Goal: Task Accomplishment & Management: Complete application form

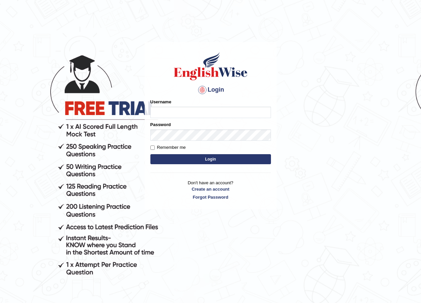
type input "eylem_mt"
click at [216, 109] on input "eylem_mt" at bounding box center [210, 112] width 121 height 11
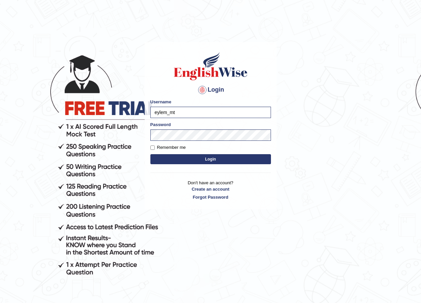
click at [12, 92] on body "Login Please fix the following errors: Username eylem_mt Password Remember me L…" at bounding box center [210, 172] width 421 height 303
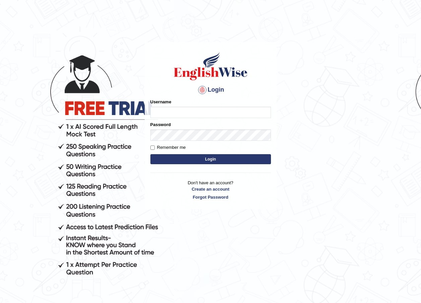
type input "eylem_mt"
click at [180, 113] on input "eylem_mt" at bounding box center [210, 112] width 121 height 11
type input "eylem_mt"
click at [199, 106] on div "Username eylem_mt" at bounding box center [210, 108] width 121 height 19
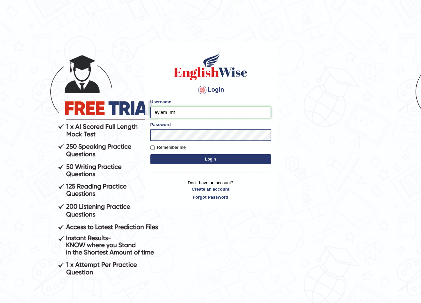
drag, startPoint x: 189, startPoint y: 111, endPoint x: 156, endPoint y: 112, distance: 32.8
click at [156, 112] on input "eylem_mt" at bounding box center [210, 112] width 121 height 11
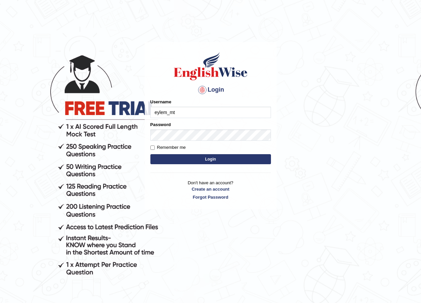
click at [74, 115] on body "Login Please fix the following errors: Username eylem_mt Password Remember me L…" at bounding box center [210, 172] width 421 height 303
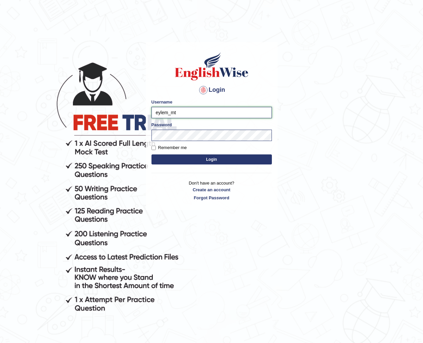
click at [181, 114] on input "eylem_mt" at bounding box center [212, 112] width 121 height 11
type input "e"
type input "tunahan_parramatta"
click at [222, 159] on button "Login" at bounding box center [212, 159] width 121 height 10
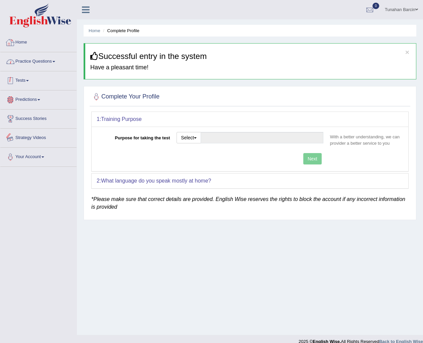
click at [44, 42] on link "Home" at bounding box center [38, 41] width 76 height 17
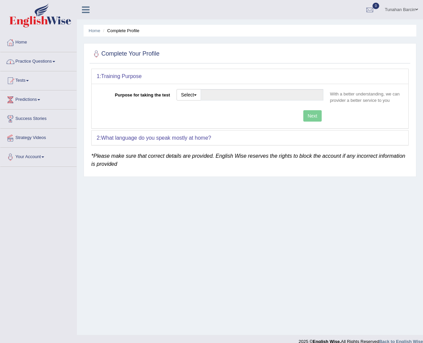
click at [189, 101] on div "Select Student Visa Permanent Residency Nursing Other" at bounding box center [189, 95] width 24 height 13
click at [189, 96] on button "Select" at bounding box center [189, 94] width 24 height 11
click at [204, 137] on link "Other" at bounding box center [207, 135] width 60 height 9
click at [249, 98] on input "Purpose for taking the test" at bounding box center [262, 94] width 123 height 11
click at [319, 115] on div "Next" at bounding box center [212, 116] width 230 height 13
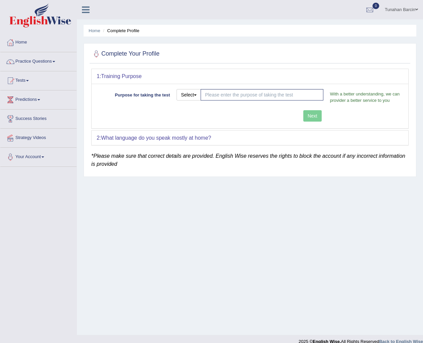
click at [310, 117] on div "Next" at bounding box center [212, 116] width 230 height 13
click at [279, 102] on div "Select Student Visa Permanent Residency Nursing Other" at bounding box center [250, 97] width 154 height 16
click at [275, 94] on input "Purpose for taking the test" at bounding box center [262, 94] width 123 height 11
click at [193, 100] on div "Select Student Visa Permanent Residency Nursing Other" at bounding box center [189, 95] width 24 height 13
click at [194, 96] on button "Select" at bounding box center [189, 94] width 24 height 11
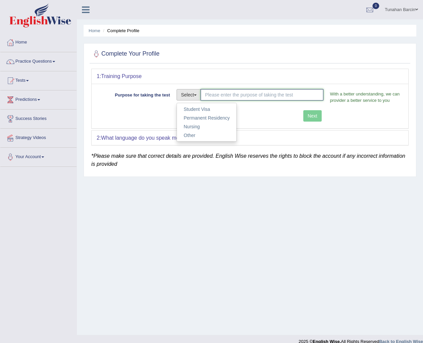
click at [223, 93] on input "Purpose for taking the test" at bounding box center [262, 94] width 123 height 11
type input "visa 482"
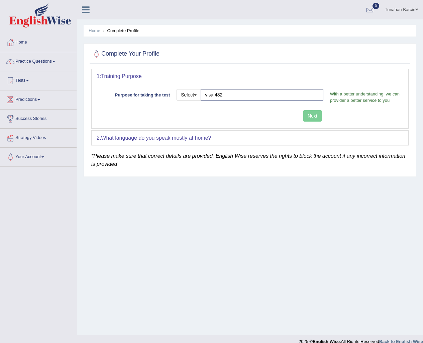
click at [308, 117] on div "Next" at bounding box center [212, 116] width 230 height 13
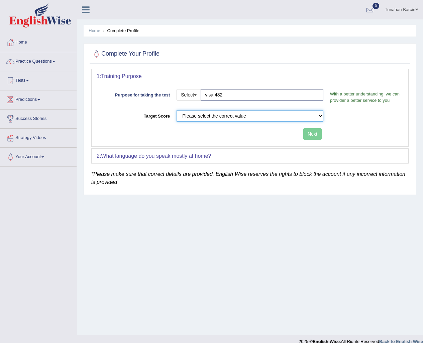
click at [315, 114] on select "Please select the correct value 50 (6 bands) 58 (6.5 bands) 65 (7 bands) 79 (8 …" at bounding box center [250, 115] width 147 height 11
select select "65"
click at [177, 110] on select "Please select the correct value 50 (6 bands) 58 (6.5 bands) 65 (7 bands) 79 (8 …" at bounding box center [250, 115] width 147 height 11
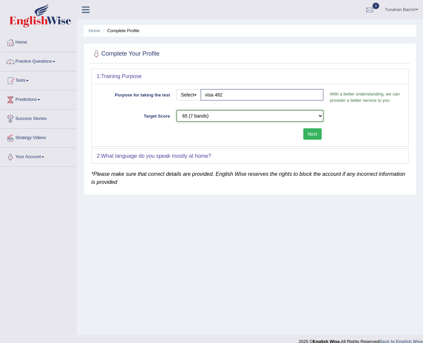
click at [262, 115] on select "Please select the correct value 50 (6 bands) 58 (6.5 bands) 65 (7 bands) 79 (8 …" at bounding box center [250, 115] width 147 height 11
click at [290, 232] on div "Home Complete Profile Complete Your Profile 1: Training Purpose Purpose for tak…" at bounding box center [250, 167] width 346 height 335
click at [302, 113] on select "Please select the correct value 50 (6 bands) 58 (6.5 bands) 65 (7 bands) 79 (8 …" at bounding box center [250, 115] width 147 height 11
click at [291, 206] on div "Home Complete Profile Complete Your Profile 1: Training Purpose Purpose for tak…" at bounding box center [250, 167] width 346 height 335
click at [310, 137] on button "Next" at bounding box center [313, 133] width 18 height 11
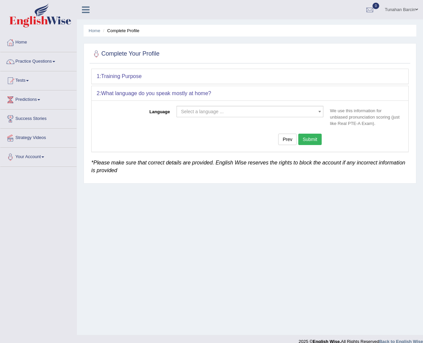
click at [202, 110] on span "Select a language ..." at bounding box center [202, 111] width 43 height 5
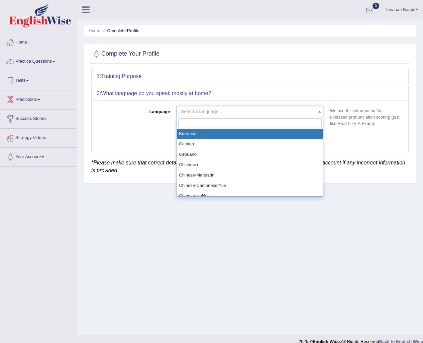
scroll to position [134, 0]
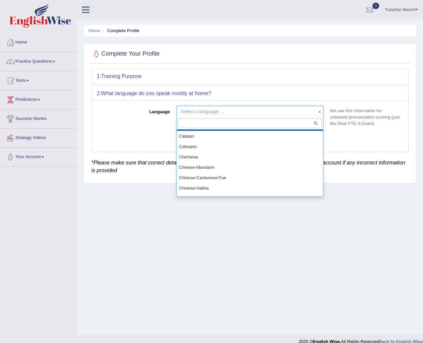
click at [214, 119] on input "search" at bounding box center [250, 123] width 144 height 10
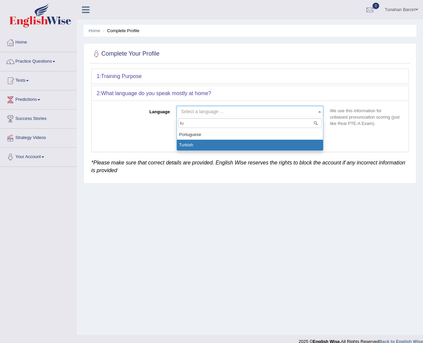
type input "tu"
select select "Turkish"
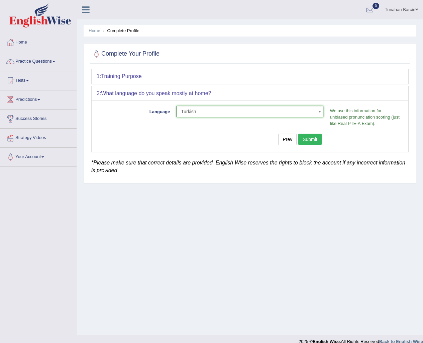
click at [315, 139] on button "Submit" at bounding box center [310, 139] width 23 height 11
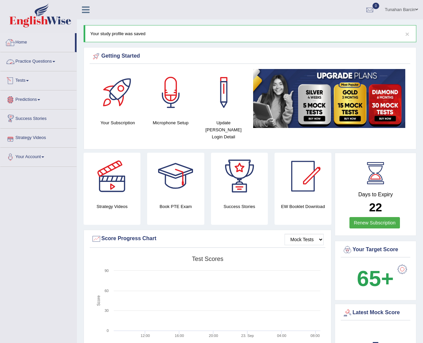
click at [53, 47] on link "Home" at bounding box center [37, 41] width 75 height 17
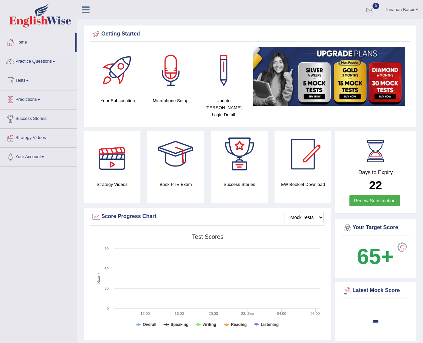
click at [17, 63] on link "Practice Questions" at bounding box center [38, 60] width 76 height 17
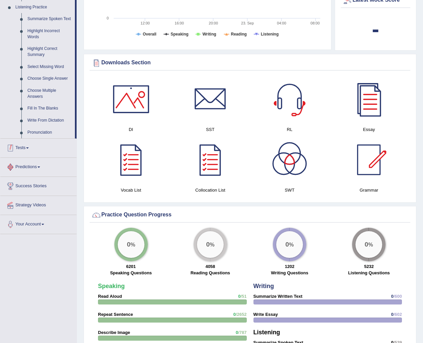
click at [44, 147] on link "Tests" at bounding box center [38, 147] width 76 height 17
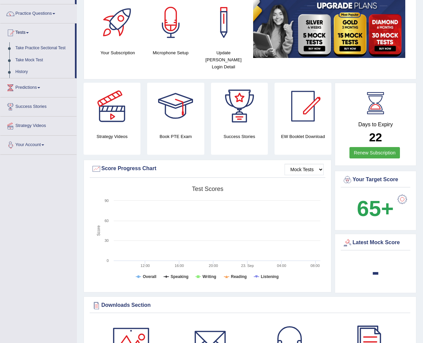
scroll to position [31, 0]
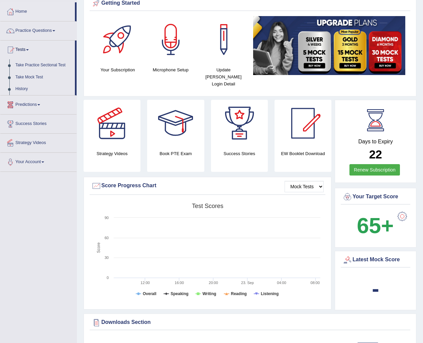
click at [37, 104] on link "Predictions" at bounding box center [38, 103] width 76 height 17
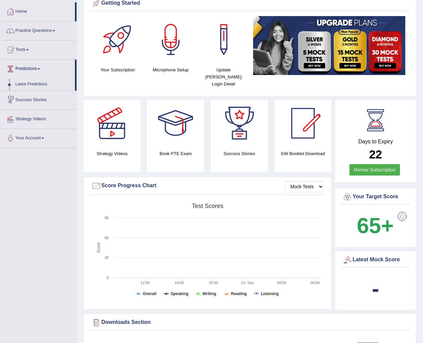
click at [43, 73] on link "Predictions" at bounding box center [37, 68] width 75 height 17
click at [41, 70] on link "Predictions" at bounding box center [38, 68] width 76 height 17
click at [35, 50] on link "Tests" at bounding box center [38, 49] width 76 height 17
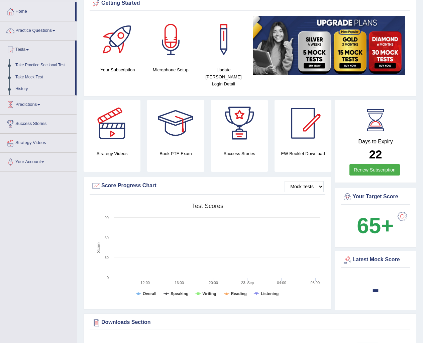
click at [40, 104] on span at bounding box center [38, 104] width 3 height 1
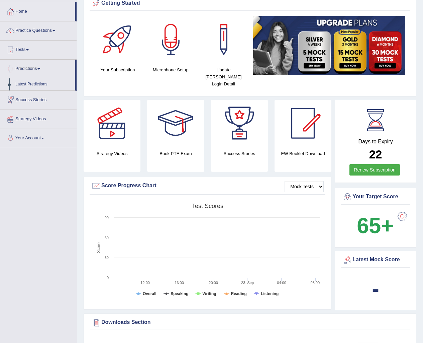
click at [44, 101] on link "Success Stories" at bounding box center [38, 99] width 76 height 17
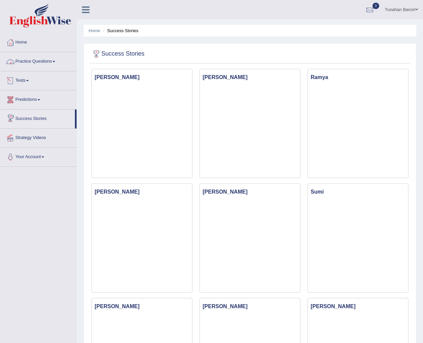
click at [38, 137] on link "Strategy Videos" at bounding box center [38, 137] width 76 height 17
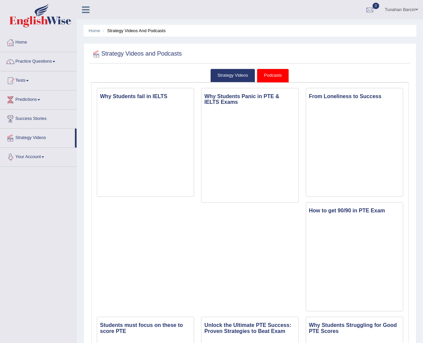
click at [48, 159] on link "Your Account" at bounding box center [38, 156] width 76 height 17
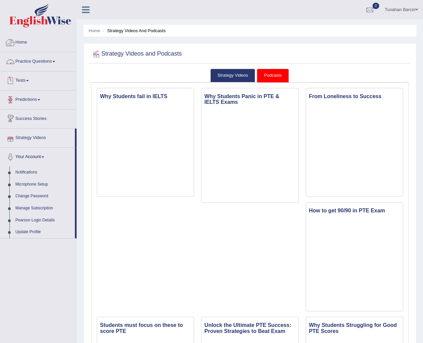
click at [46, 65] on link "Practice Questions" at bounding box center [38, 60] width 76 height 17
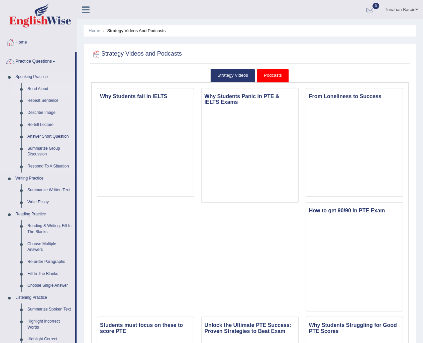
click at [45, 90] on link "Read Aloud" at bounding box center [49, 89] width 51 height 12
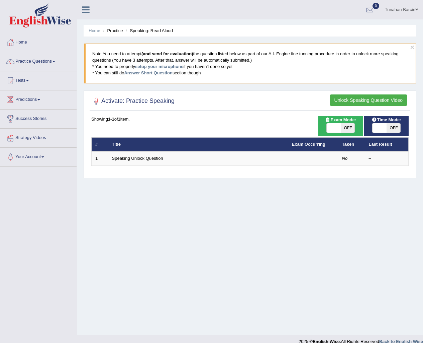
click at [346, 127] on span "OFF" at bounding box center [348, 127] width 14 height 9
checkbox input "true"
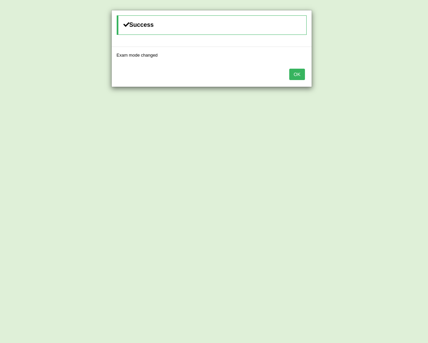
click at [296, 76] on button "OK" at bounding box center [297, 74] width 15 height 11
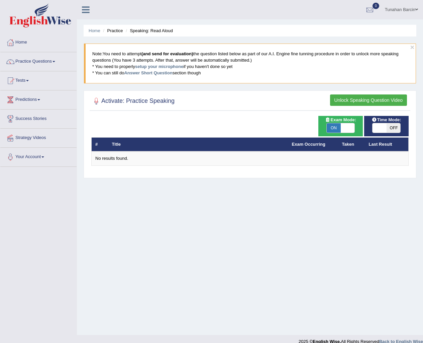
click at [355, 101] on button "Unlock Speaking Question Video" at bounding box center [368, 99] width 77 height 11
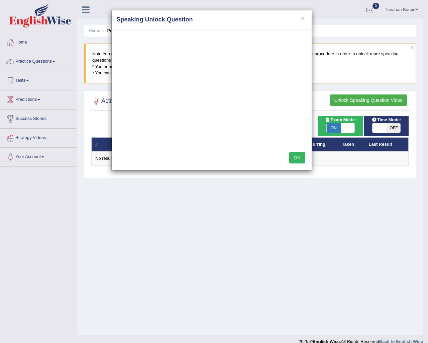
click at [302, 156] on button "OK" at bounding box center [297, 157] width 15 height 11
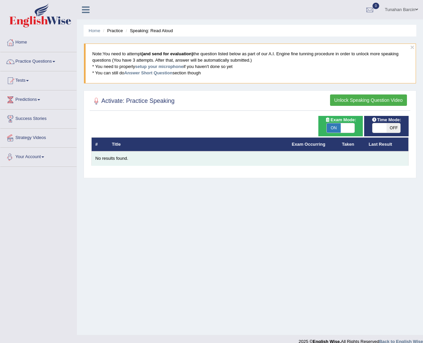
click at [115, 160] on div "No results found." at bounding box center [250, 158] width 310 height 6
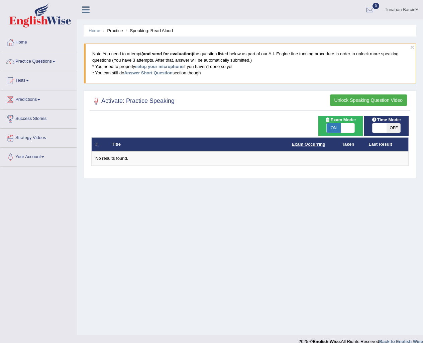
click at [318, 144] on link "Exam Occurring" at bounding box center [308, 144] width 33 height 5
click at [43, 101] on link "Predictions" at bounding box center [38, 98] width 76 height 17
click at [41, 103] on link "Predictions" at bounding box center [37, 98] width 75 height 17
click at [54, 66] on link "Practice Questions" at bounding box center [38, 60] width 76 height 17
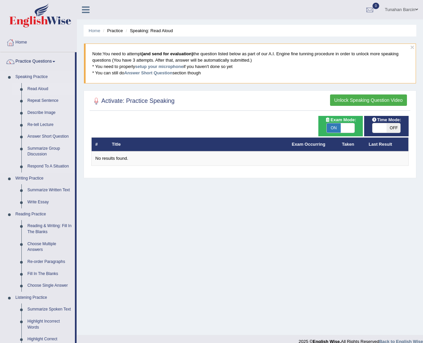
click at [49, 87] on link "Read Aloud" at bounding box center [49, 89] width 51 height 12
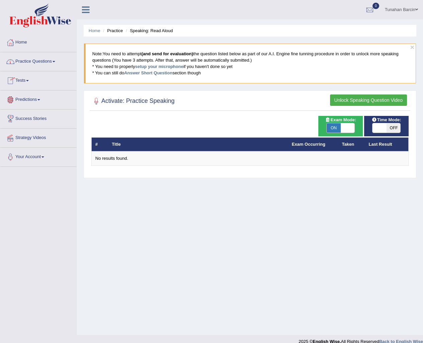
click at [49, 62] on link "Practice Questions" at bounding box center [38, 60] width 76 height 17
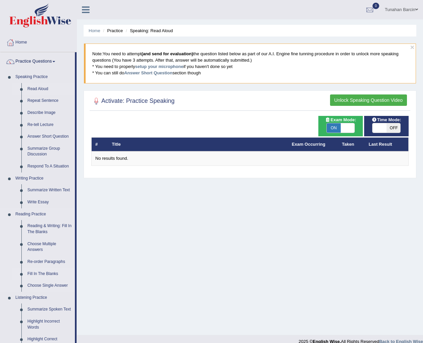
click at [48, 271] on link "Fill In The Blanks" at bounding box center [49, 274] width 51 height 12
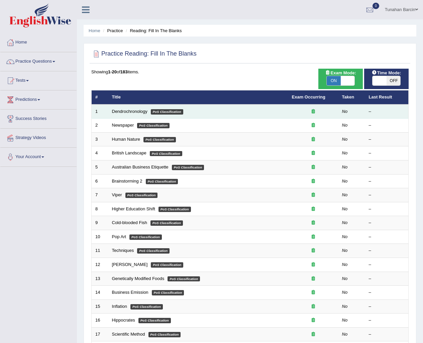
click at [221, 114] on td "Dendrochronology PoS Classification" at bounding box center [198, 111] width 180 height 14
click at [295, 112] on div at bounding box center [313, 111] width 43 height 6
click at [134, 114] on td "Dendrochronology PoS Classification" at bounding box center [198, 111] width 180 height 14
click at [194, 111] on td "Dendrochronology PoS Classification" at bounding box center [198, 111] width 180 height 14
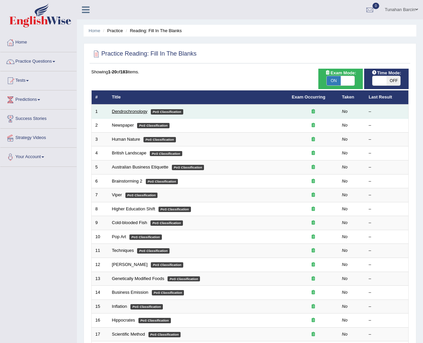
click at [125, 111] on link "Dendrochronology" at bounding box center [129, 111] width 35 height 5
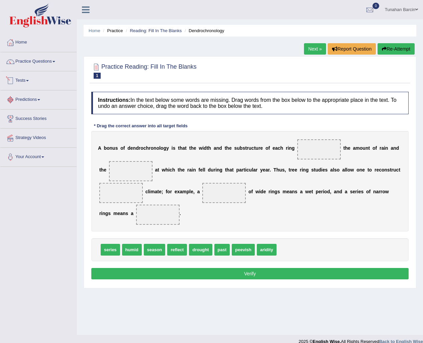
click at [55, 99] on link "Predictions" at bounding box center [38, 98] width 76 height 17
click at [40, 101] on link "Predictions" at bounding box center [37, 98] width 75 height 17
click at [40, 101] on link "Predictions" at bounding box center [38, 98] width 76 height 17
click at [21, 104] on link "Predictions" at bounding box center [37, 98] width 75 height 17
click at [21, 102] on link "Predictions" at bounding box center [38, 98] width 76 height 17
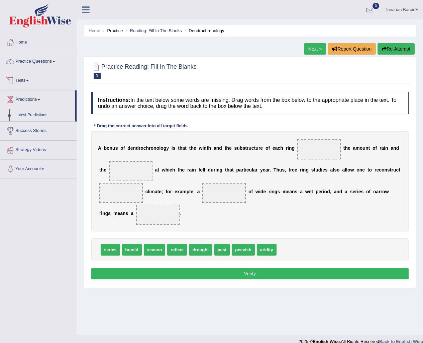
click at [28, 82] on link "Tests" at bounding box center [38, 79] width 76 height 17
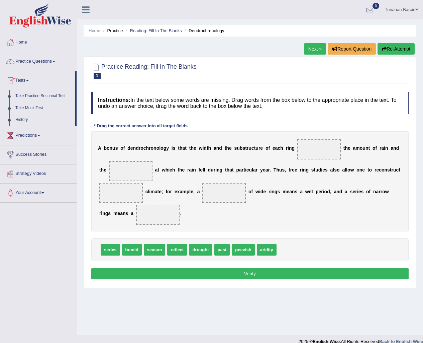
click at [28, 82] on link "Tests" at bounding box center [37, 79] width 75 height 17
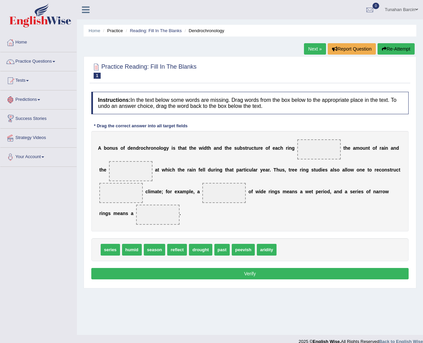
click at [36, 104] on link "Predictions" at bounding box center [38, 98] width 76 height 17
click at [43, 77] on link "Tests" at bounding box center [38, 79] width 76 height 17
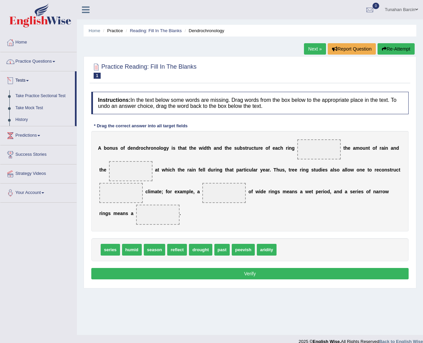
click at [55, 69] on link "Practice Questions" at bounding box center [38, 60] width 76 height 17
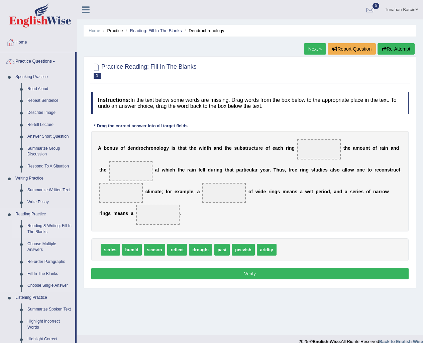
click at [47, 231] on link "Reading & Writing: Fill In The Blanks" at bounding box center [49, 229] width 51 height 18
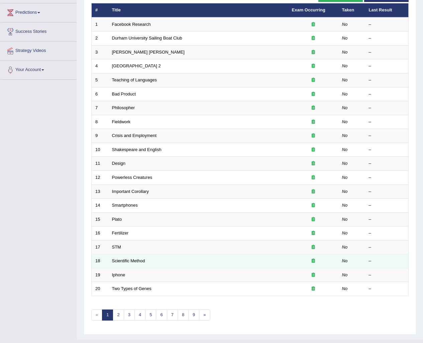
scroll to position [100, 0]
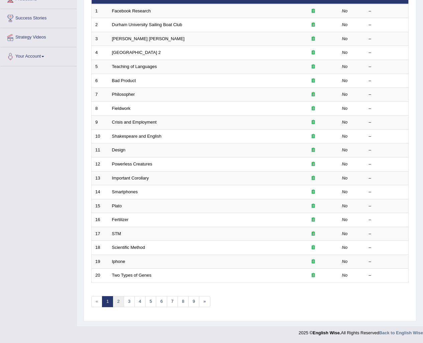
click at [114, 303] on link "2" at bounding box center [118, 301] width 11 height 11
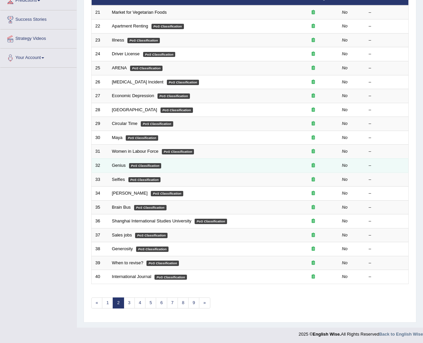
scroll to position [100, 0]
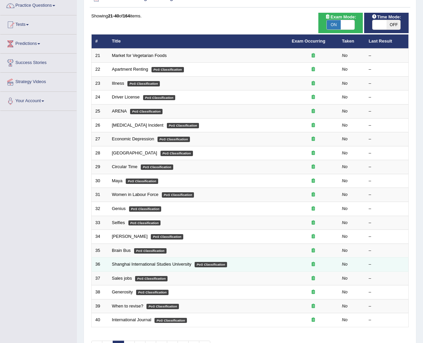
drag, startPoint x: 344, startPoint y: 254, endPoint x: 298, endPoint y: 258, distance: 45.8
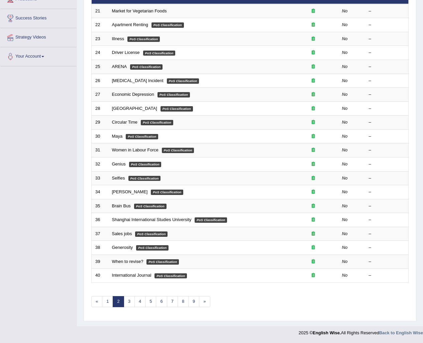
scroll to position [0, 0]
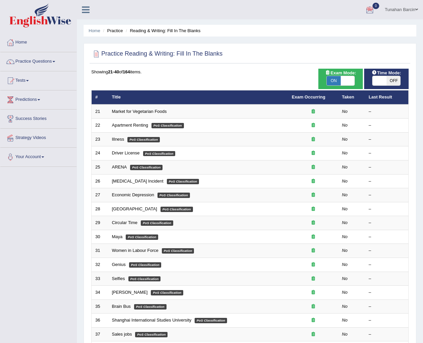
click at [417, 9] on span at bounding box center [417, 9] width 3 height 4
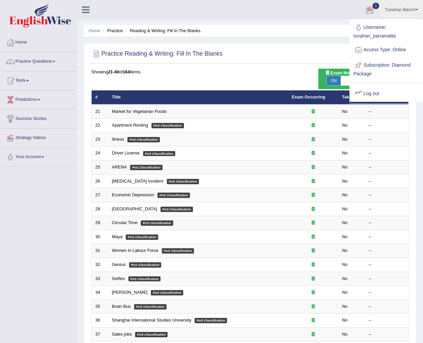
click at [373, 94] on link "Log out" at bounding box center [386, 93] width 72 height 15
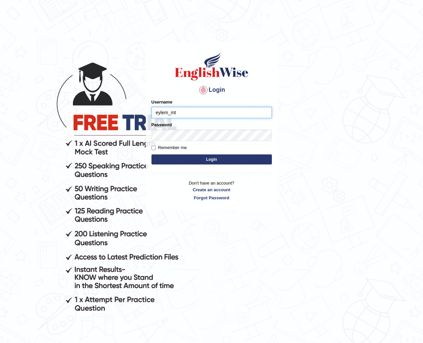
type input "eylem_mt"
